Goal: Transaction & Acquisition: Purchase product/service

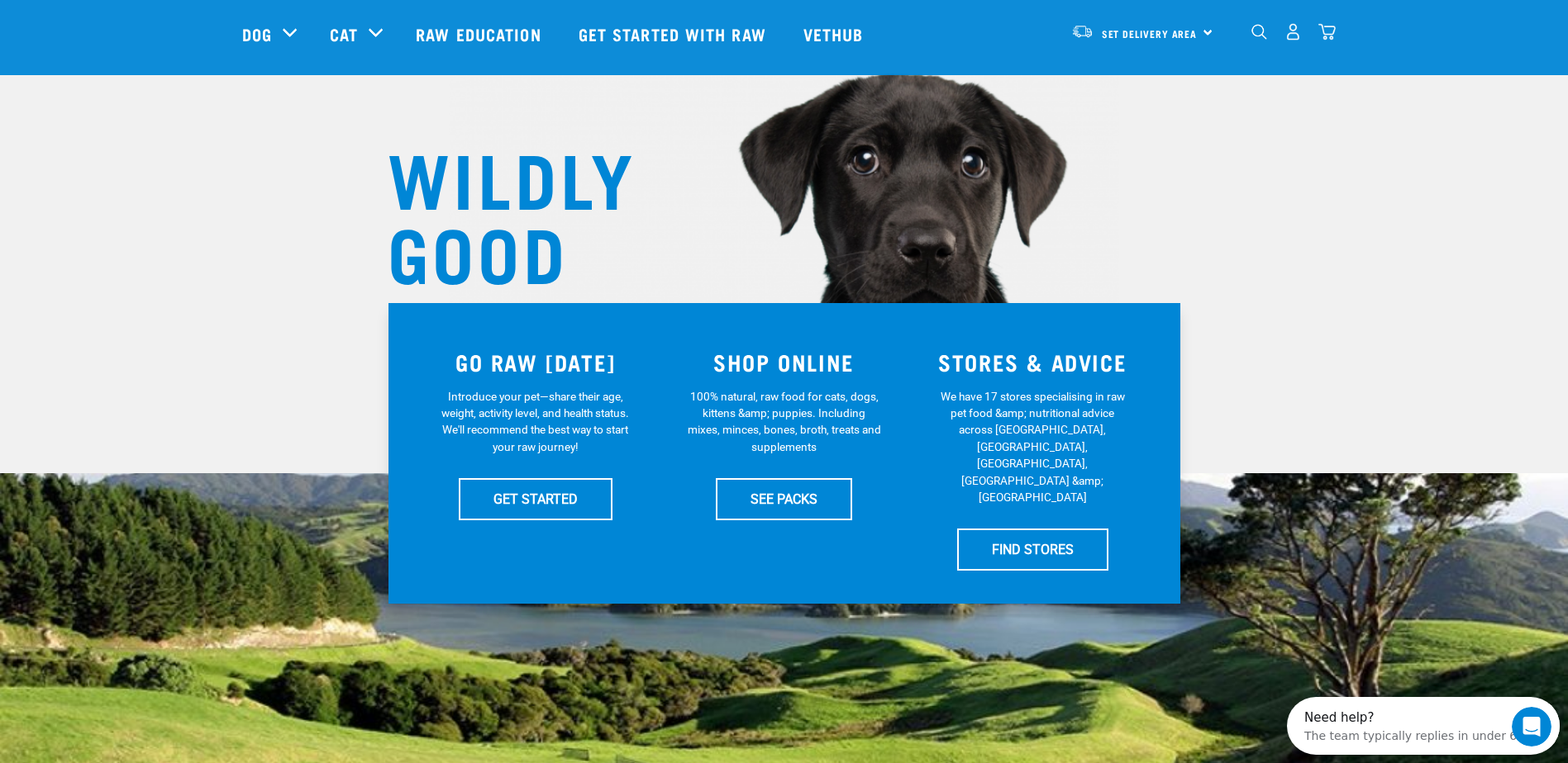
scroll to position [54, 0]
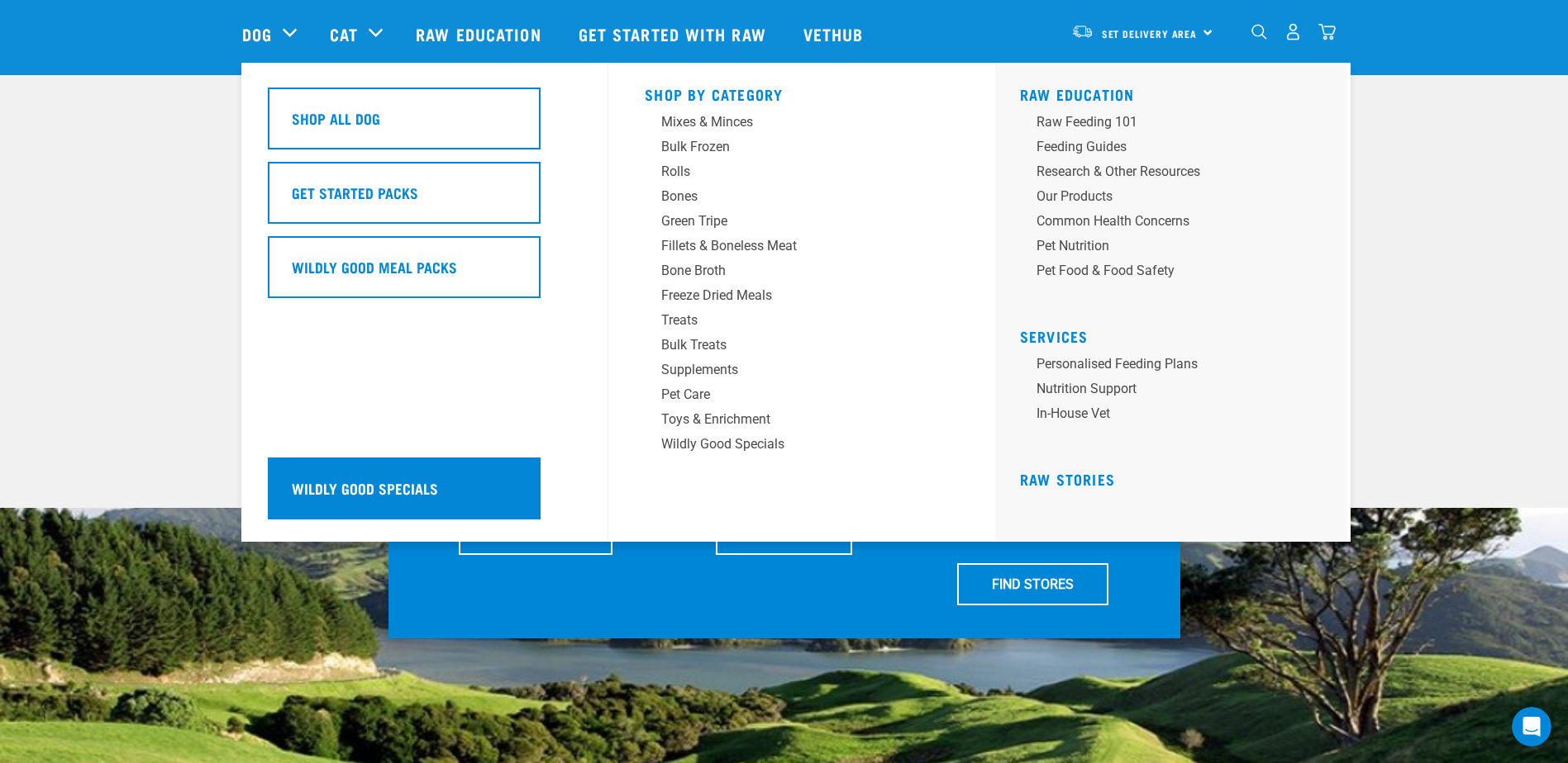
click at [457, 488] on div "Wildly Good Specials" at bounding box center [404, 488] width 273 height 62
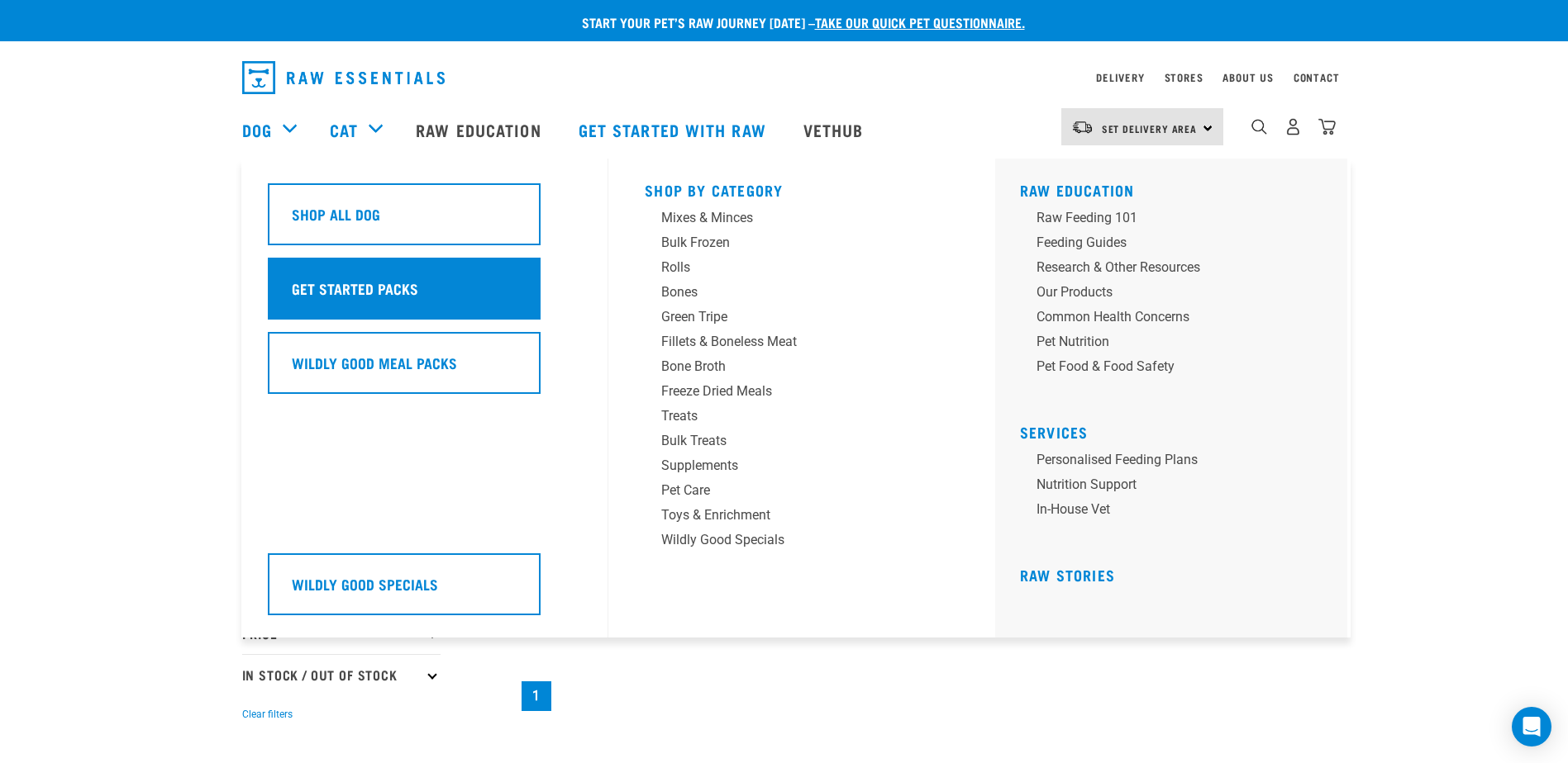
click at [373, 279] on h5 "Get Started Packs" at bounding box center [355, 288] width 127 height 22
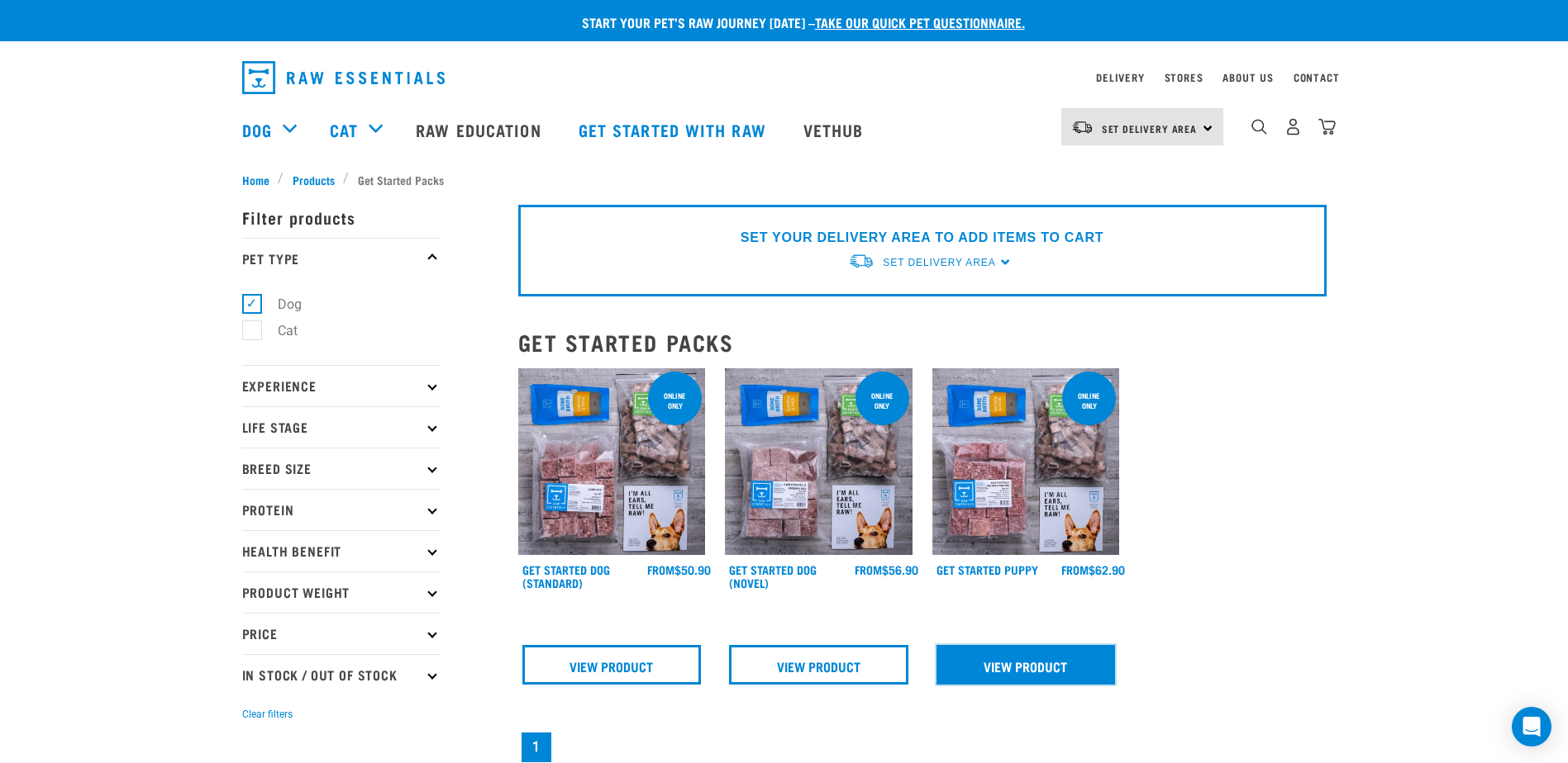
click at [1037, 668] on link "View Product" at bounding box center [1025, 665] width 179 height 40
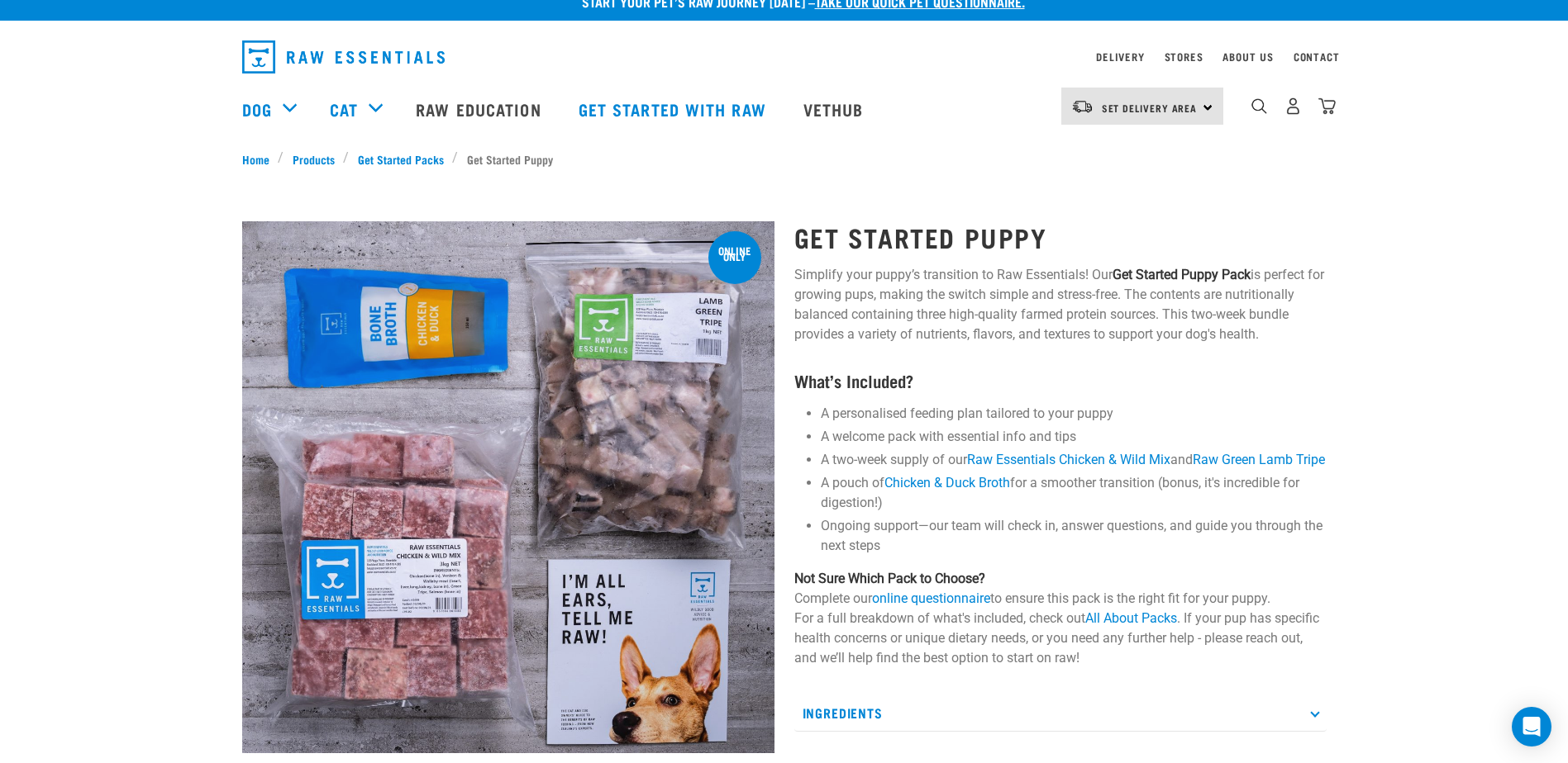
scroll to position [82, 0]
